Goal: Check status: Check status

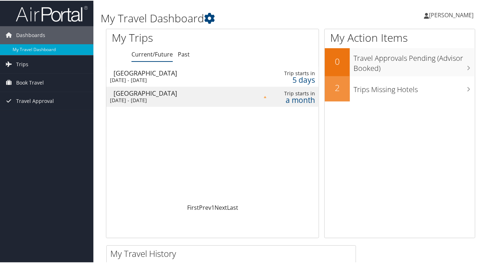
click at [146, 73] on div "Los Angeles" at bounding box center [183, 72] width 138 height 6
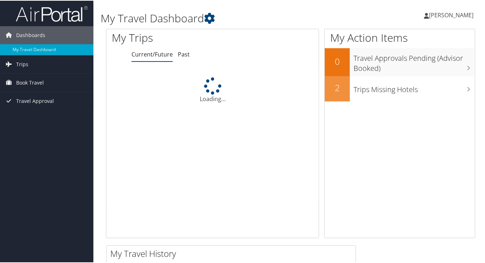
click at [450, 14] on span "[PERSON_NAME]" at bounding box center [451, 14] width 45 height 8
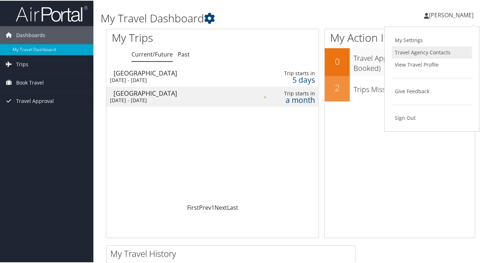
click at [425, 54] on link "Travel Agency Contacts" at bounding box center [432, 52] width 80 height 12
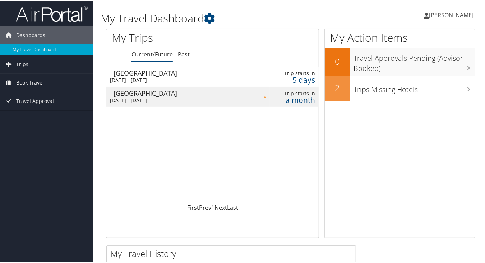
click at [258, 77] on td at bounding box center [255, 76] width 9 height 20
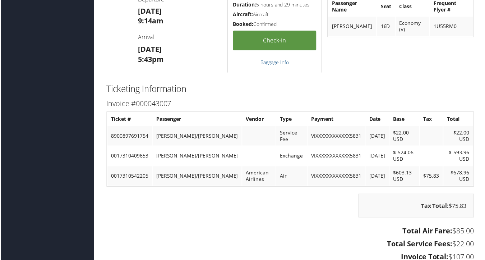
scroll to position [568, 0]
